Goal: Book appointment/travel/reservation

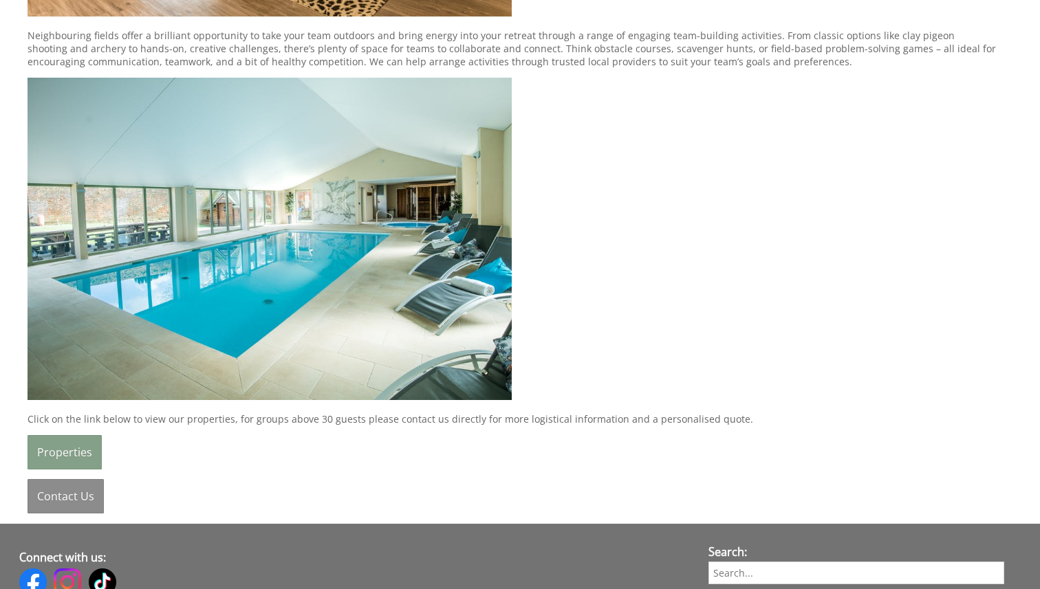
scroll to position [1813, 0]
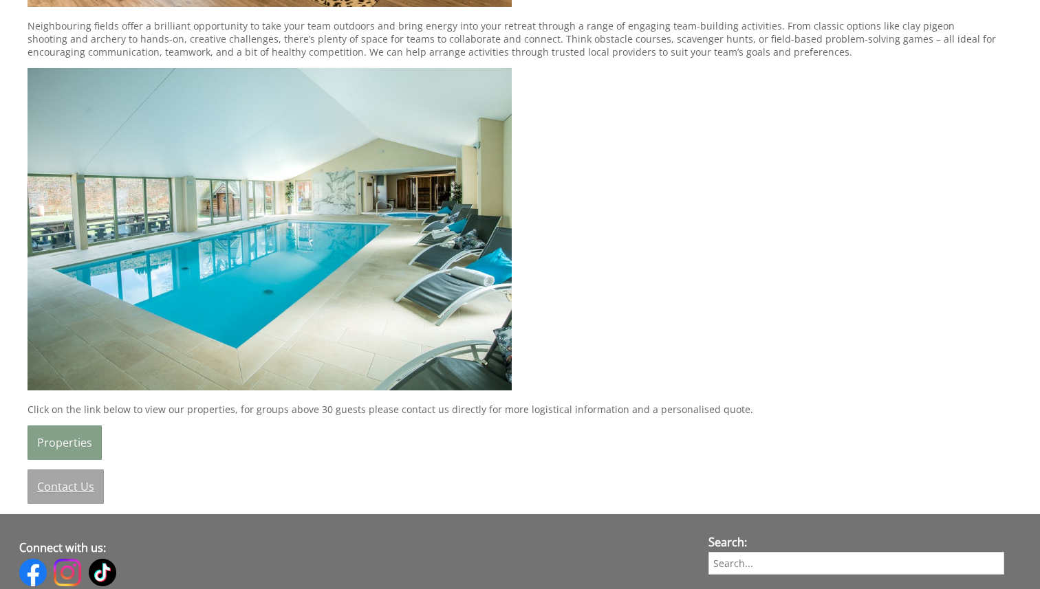
click at [82, 491] on link "Contact Us" at bounding box center [66, 487] width 76 height 34
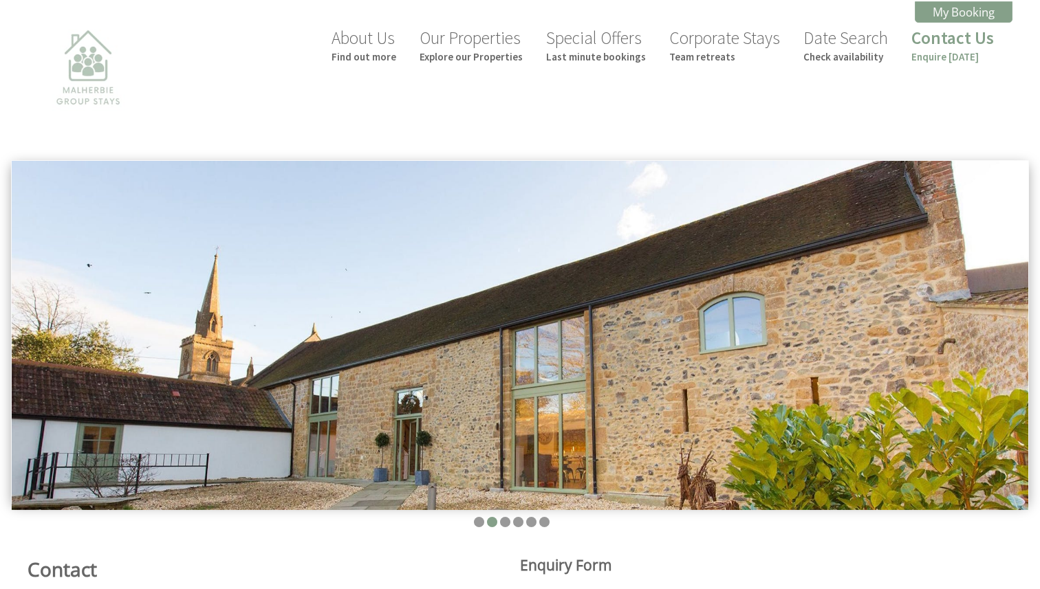
click at [103, 76] on img at bounding box center [88, 90] width 138 height 138
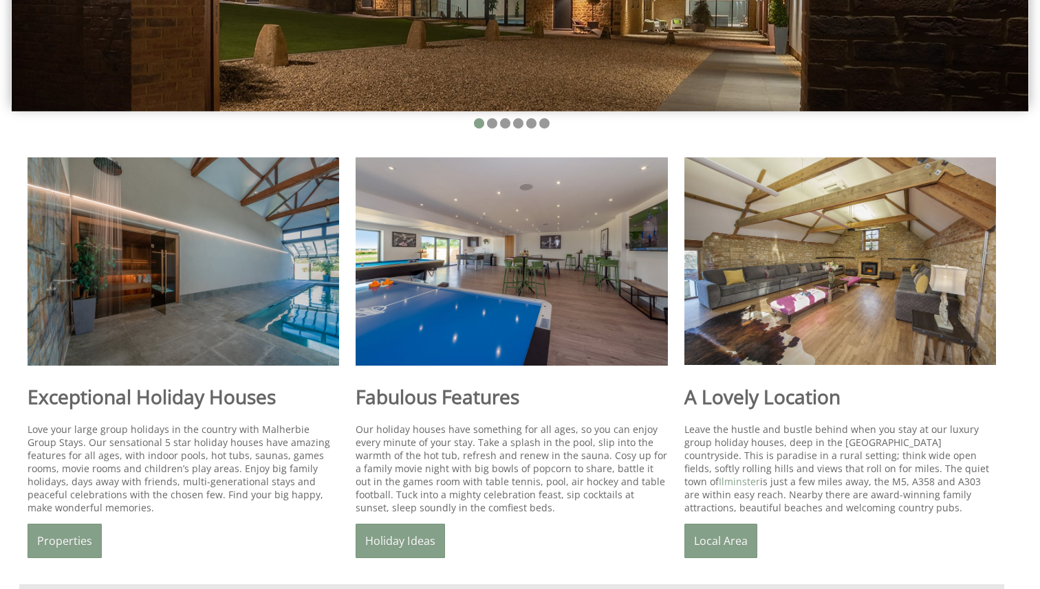
scroll to position [426, 0]
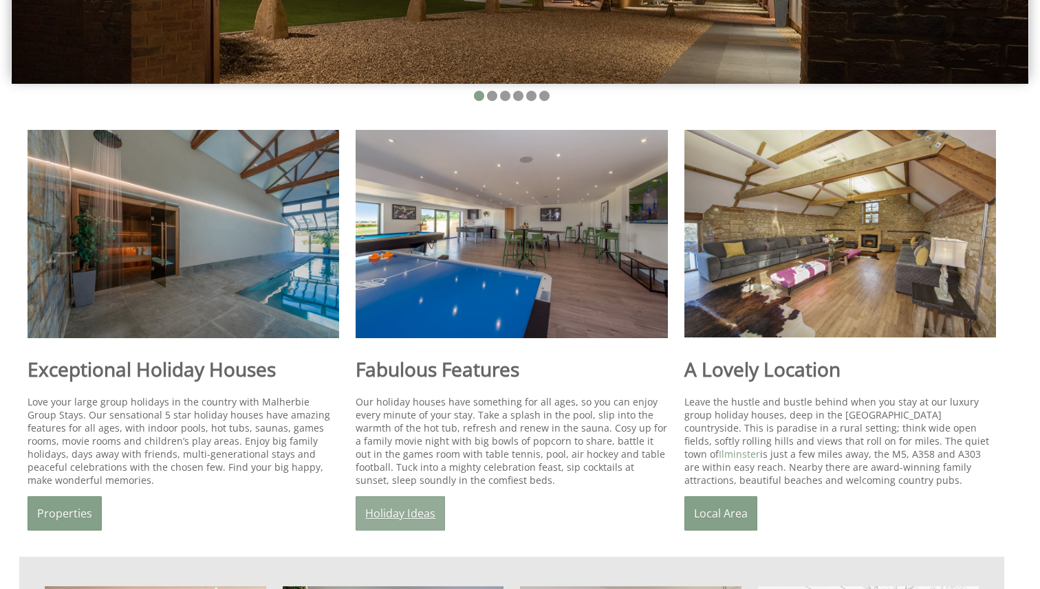
click at [386, 510] on link "Holiday Ideas" at bounding box center [399, 513] width 89 height 34
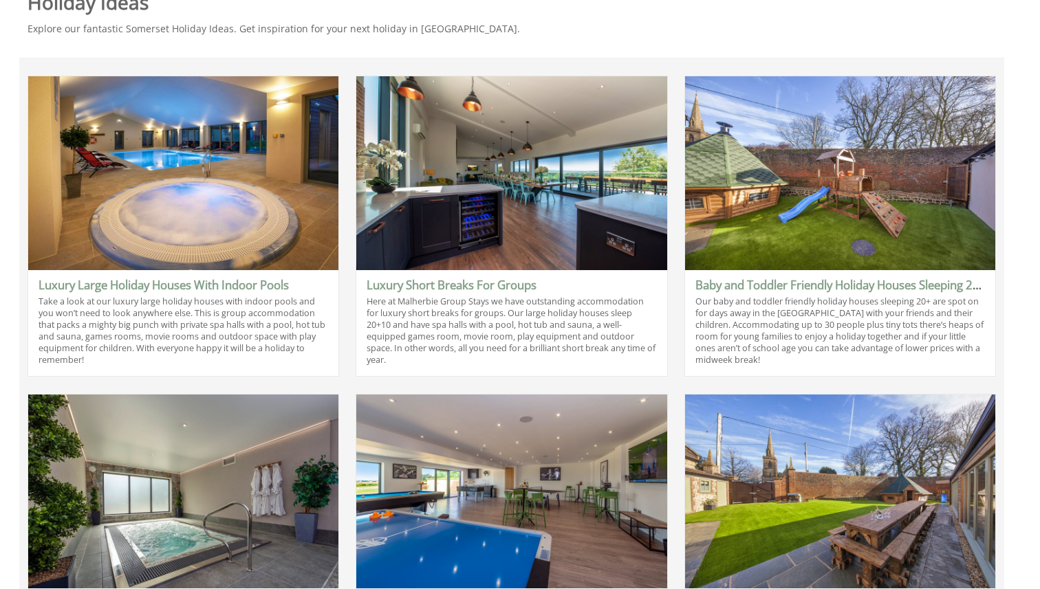
scroll to position [557, 0]
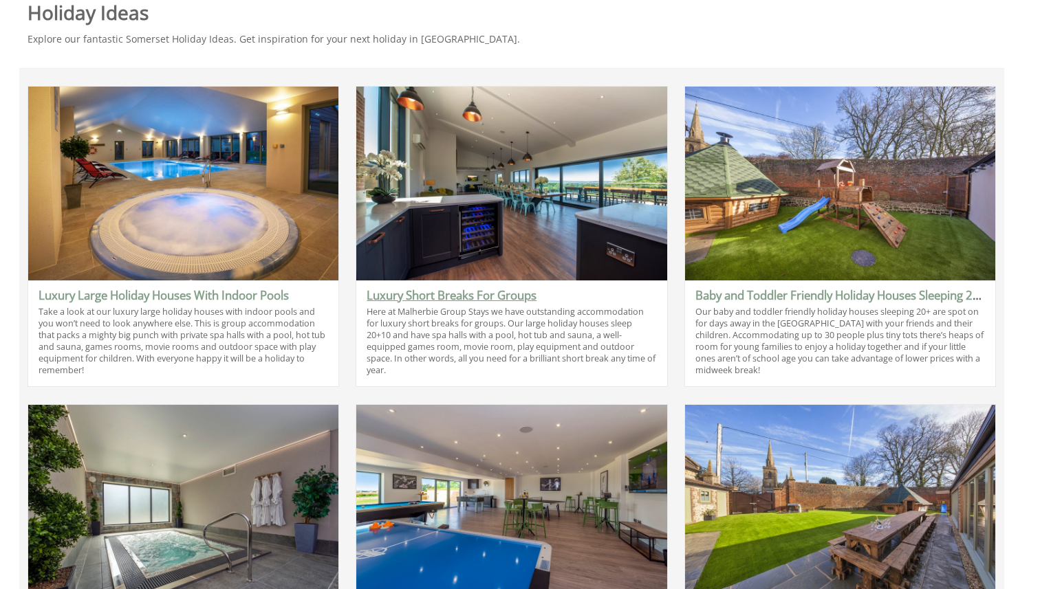
click at [435, 294] on link "Luxury Short Breaks For Groups" at bounding box center [451, 295] width 170 height 16
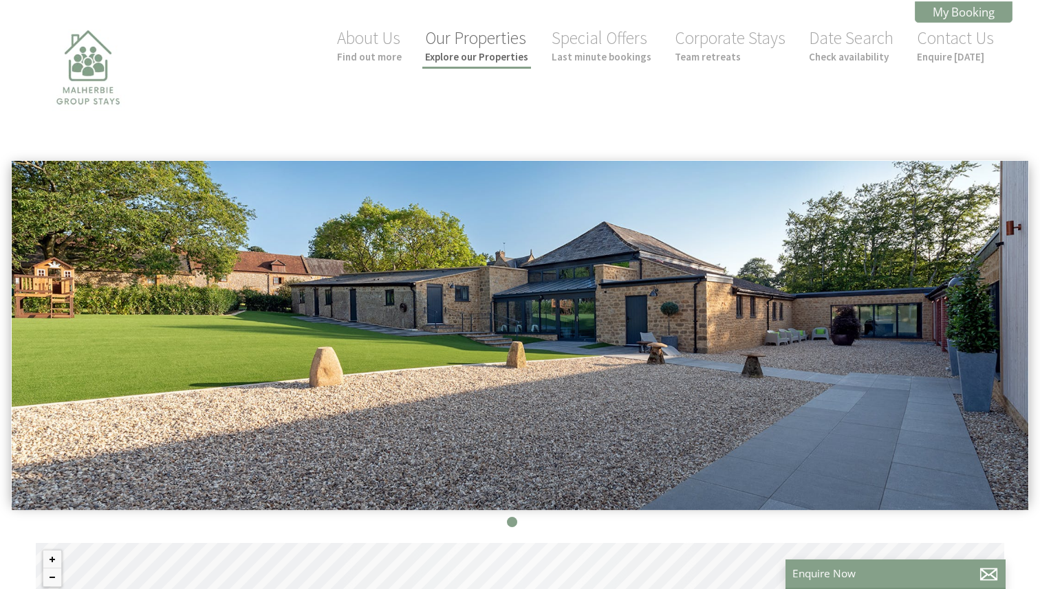
click at [503, 60] on small "Explore our Properties" at bounding box center [476, 56] width 103 height 13
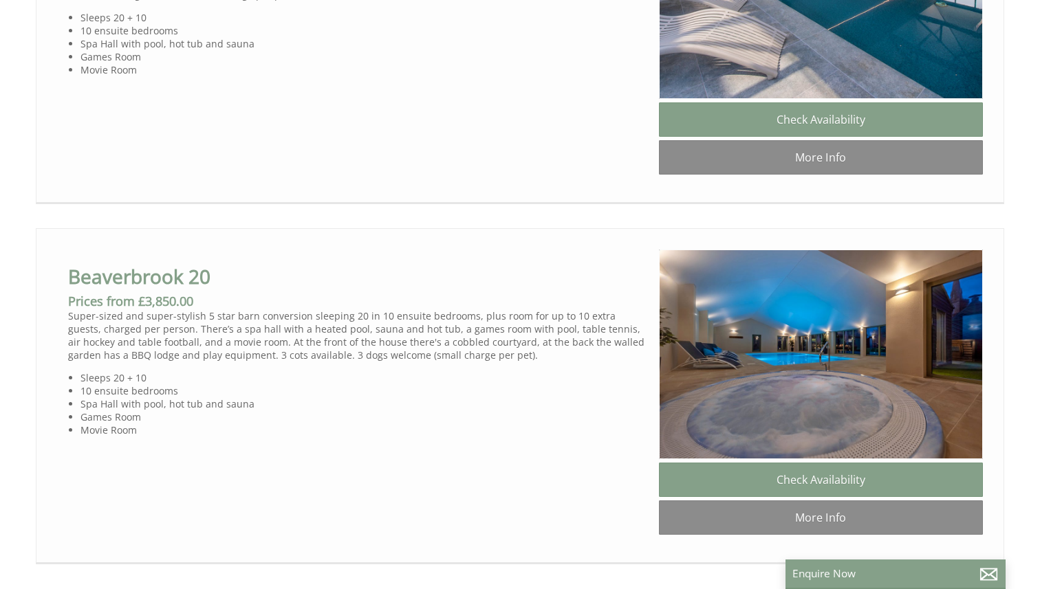
scroll to position [912, 0]
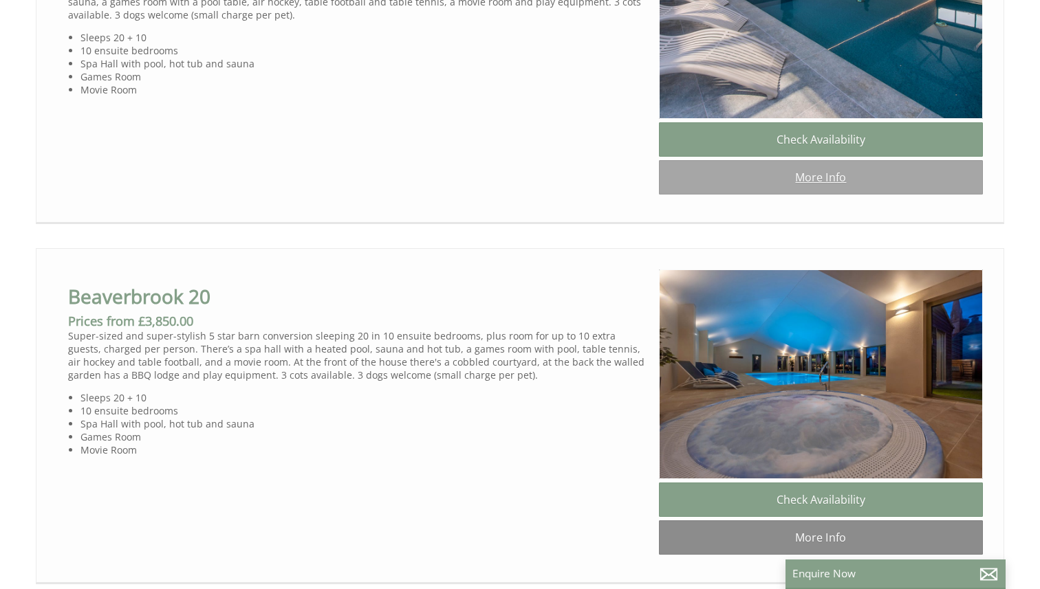
click at [800, 184] on link "More Info" at bounding box center [821, 177] width 324 height 34
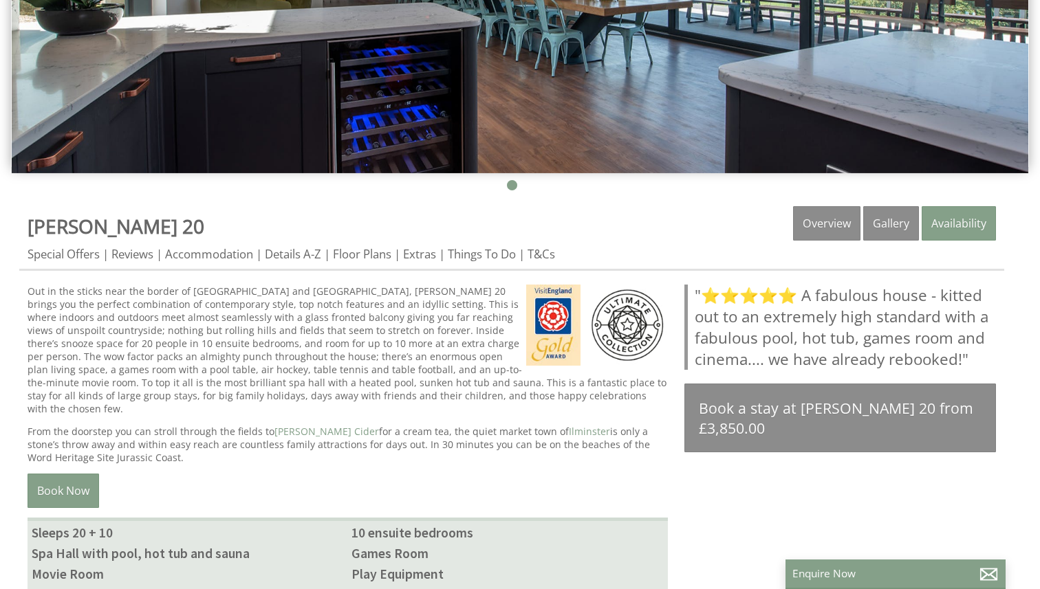
scroll to position [432, 0]
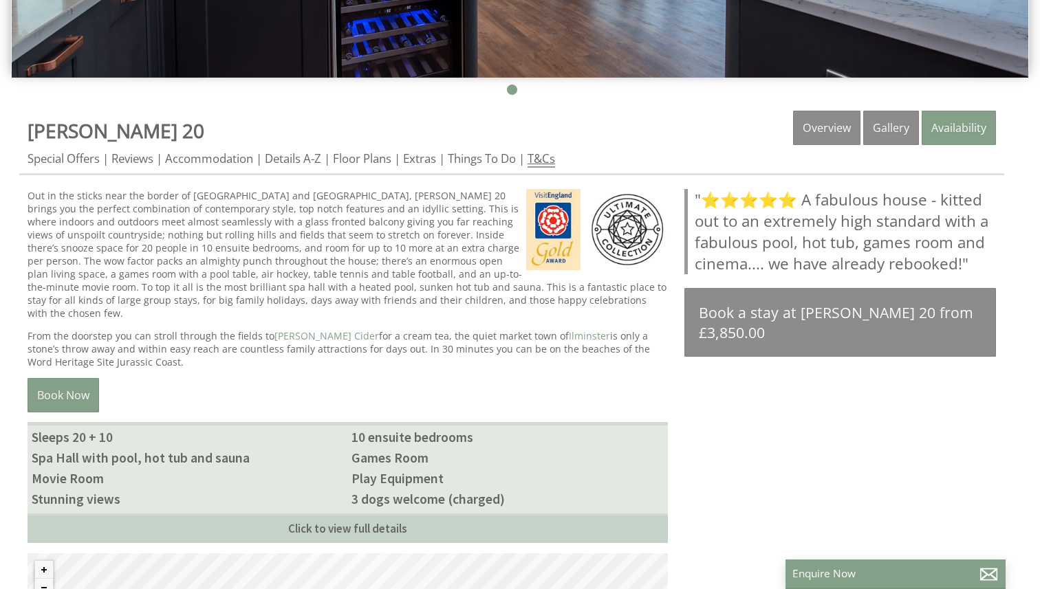
click at [543, 153] on link "T&Cs" at bounding box center [541, 159] width 28 height 17
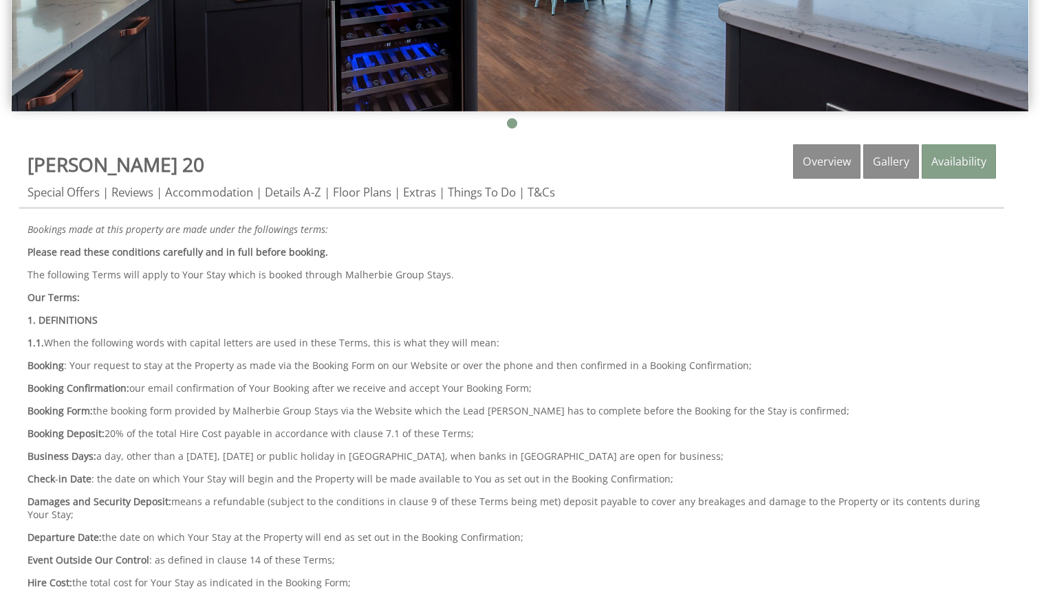
scroll to position [397, 0]
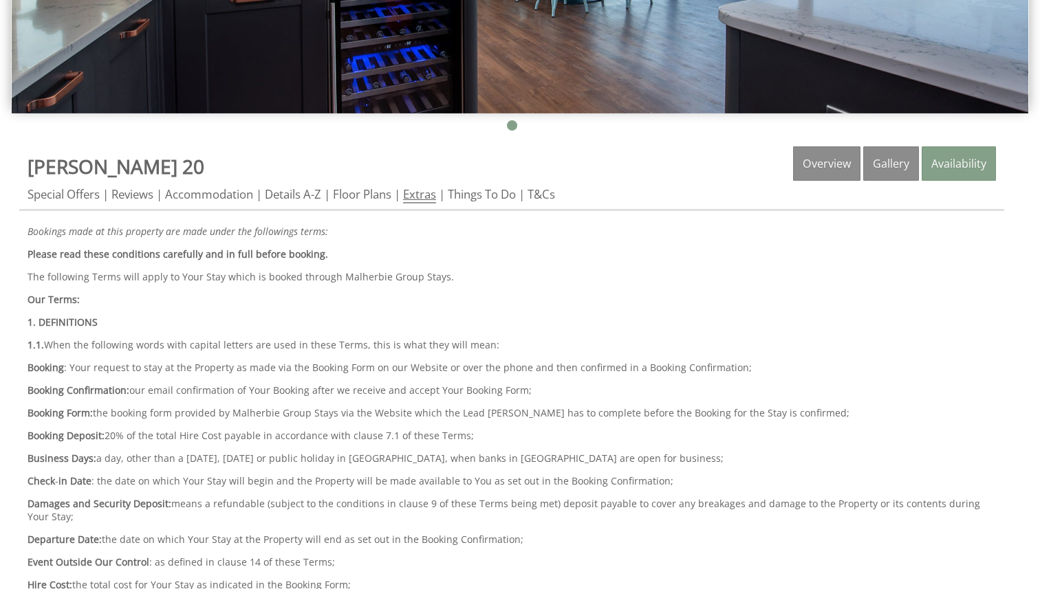
click at [428, 198] on link "Extras" at bounding box center [419, 194] width 33 height 17
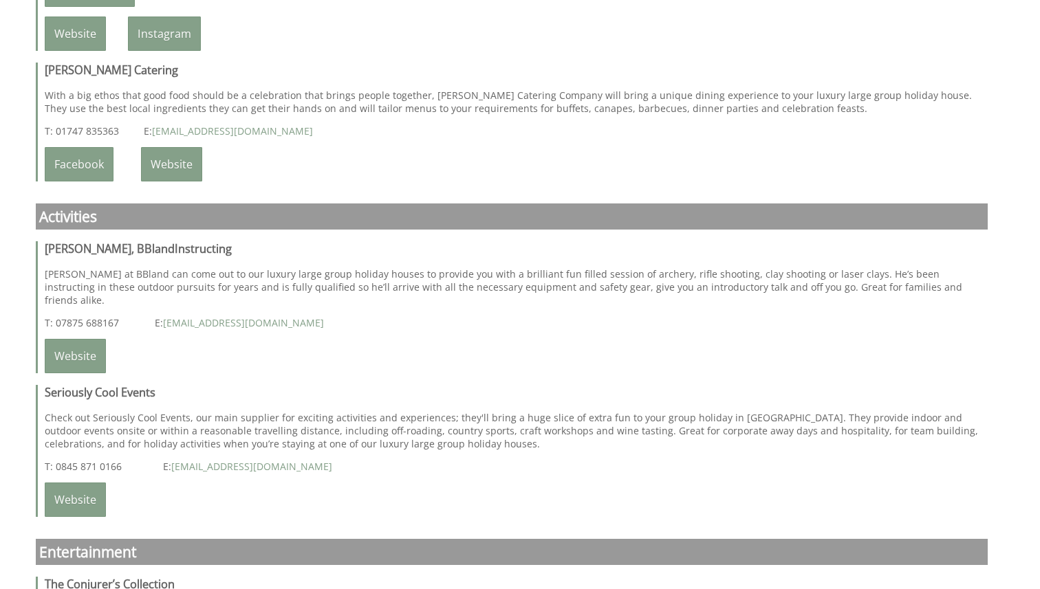
scroll to position [2512, 0]
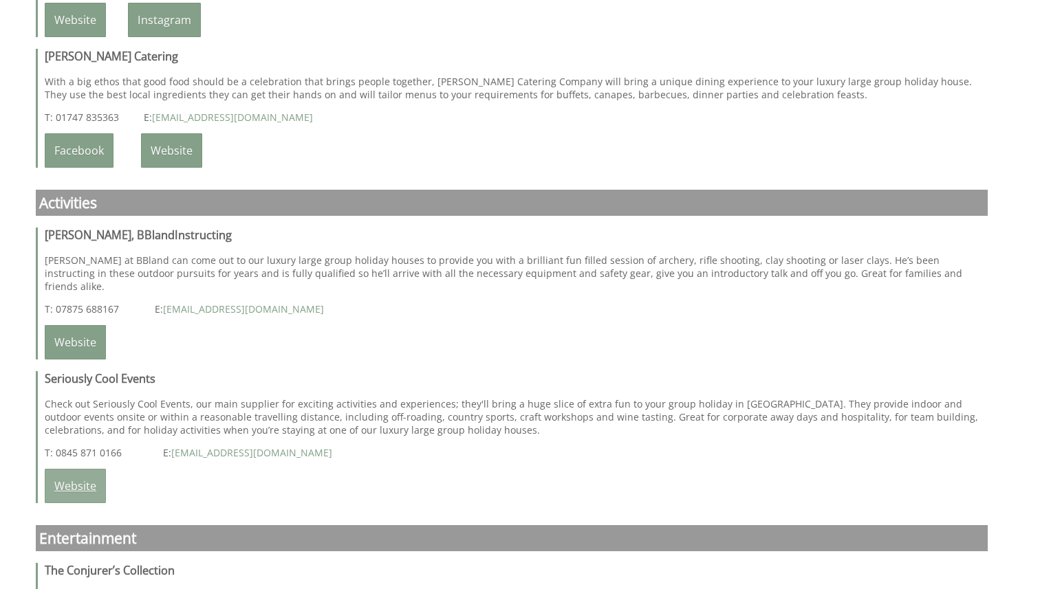
click at [71, 472] on link "Website" at bounding box center [75, 486] width 61 height 34
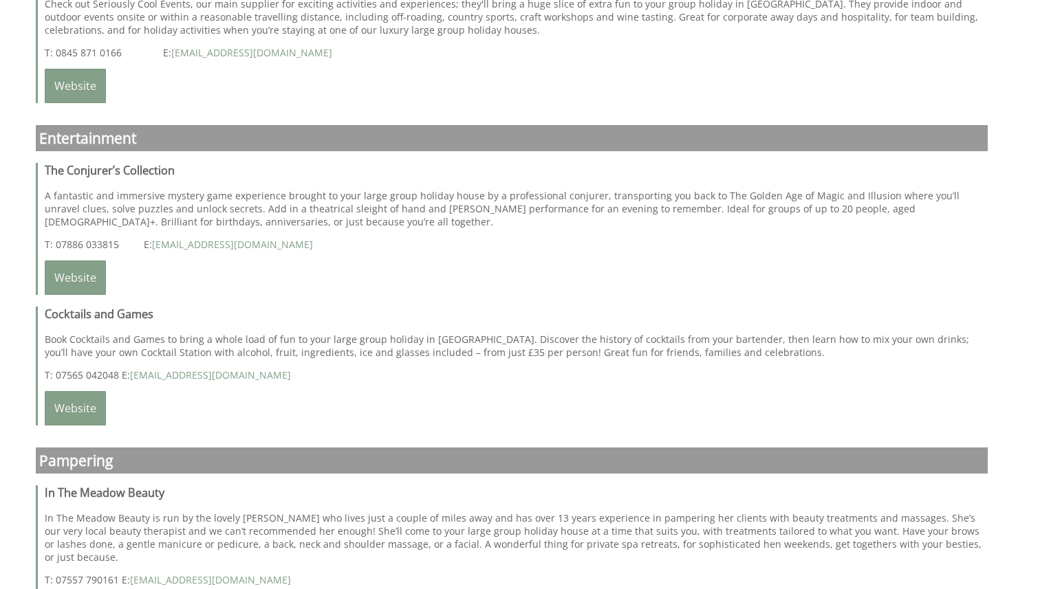
scroll to position [2905, 0]
